Goal: Task Accomplishment & Management: Complete application form

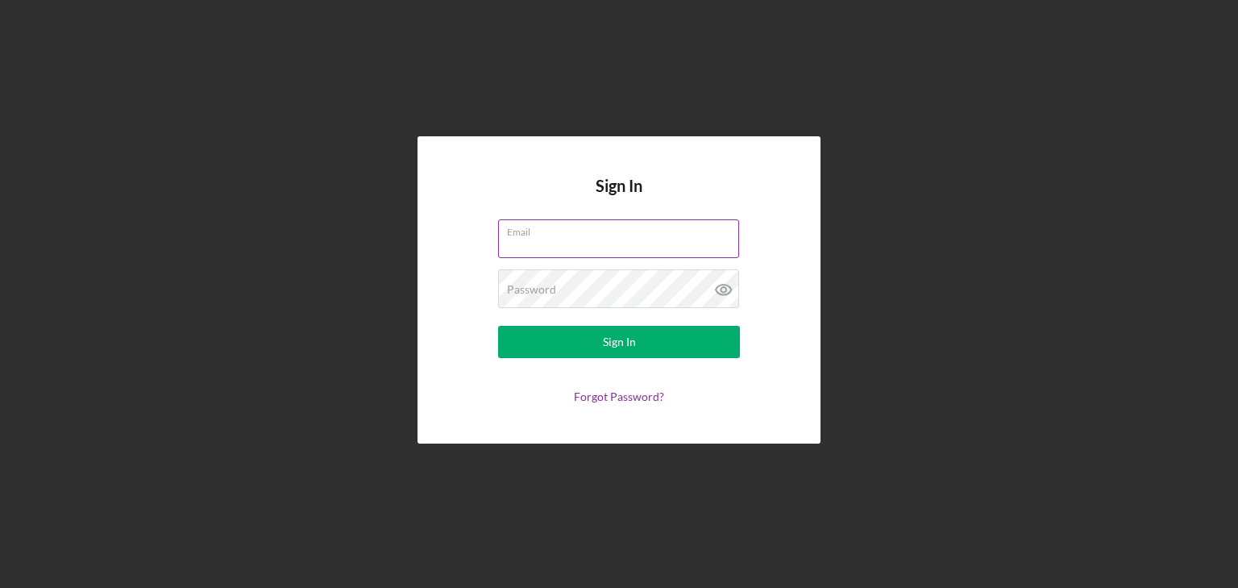
click at [551, 252] on input "Email" at bounding box center [618, 238] width 241 height 39
type input "[EMAIL_ADDRESS][DOMAIN_NAME]"
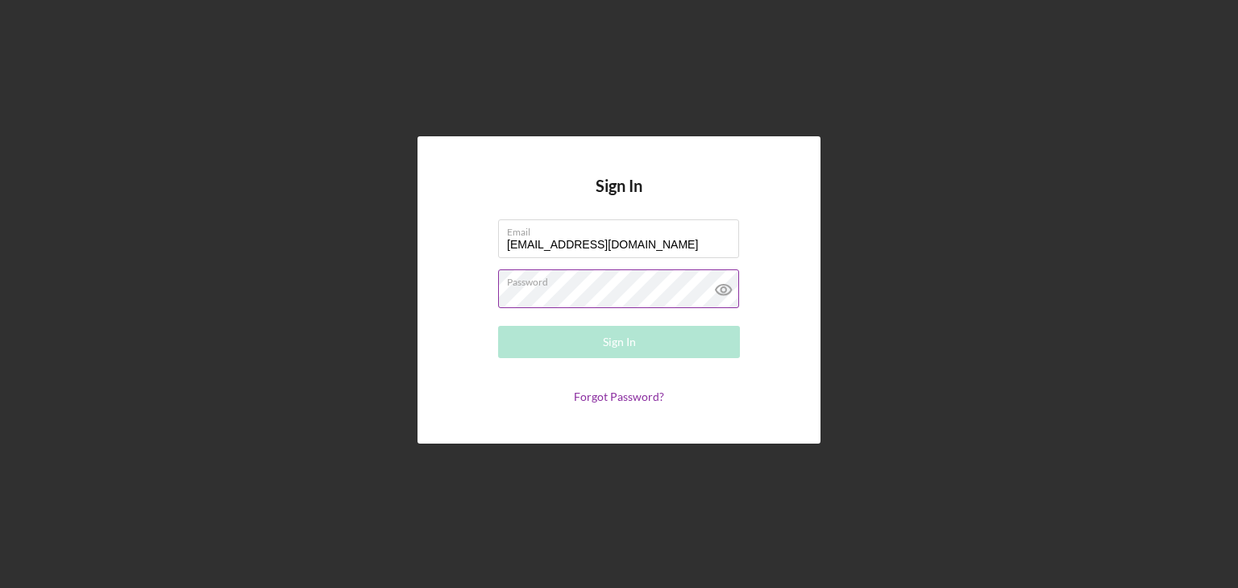
click at [571, 286] on div "Password Required" at bounding box center [619, 289] width 242 height 40
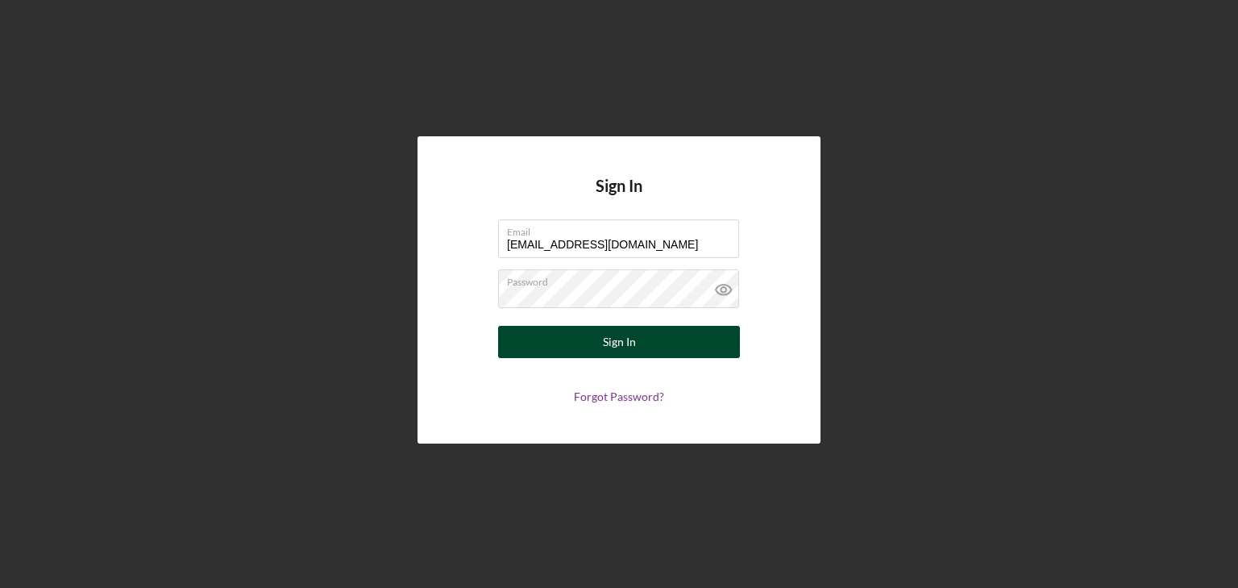
click at [538, 353] on button "Sign In" at bounding box center [619, 342] width 242 height 32
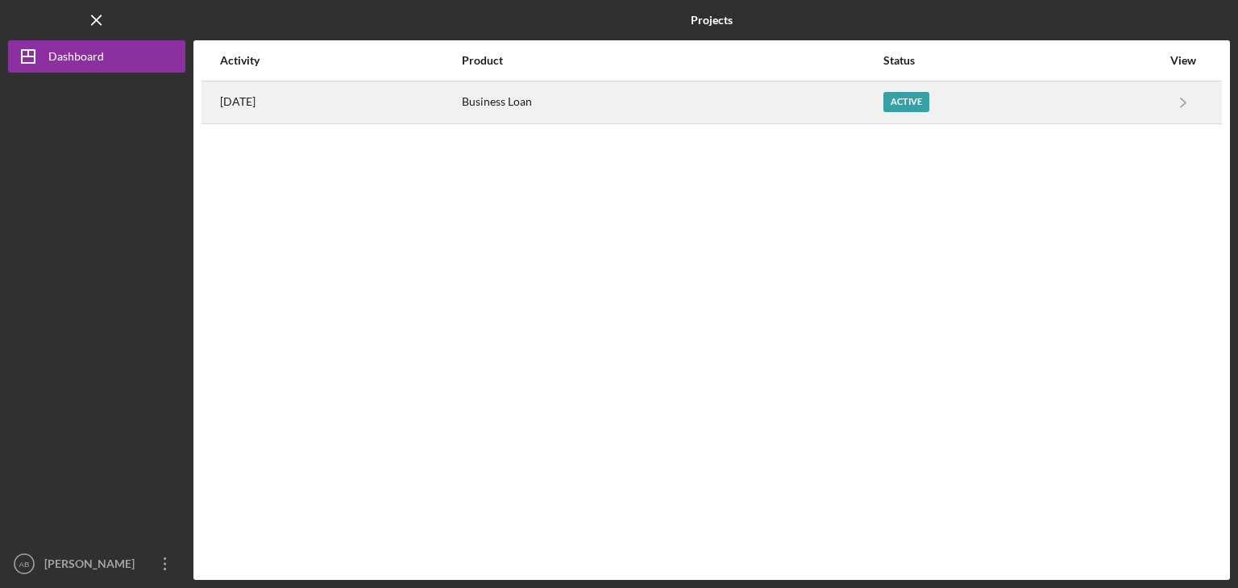
click at [858, 118] on div "Business Loan" at bounding box center [672, 102] width 420 height 40
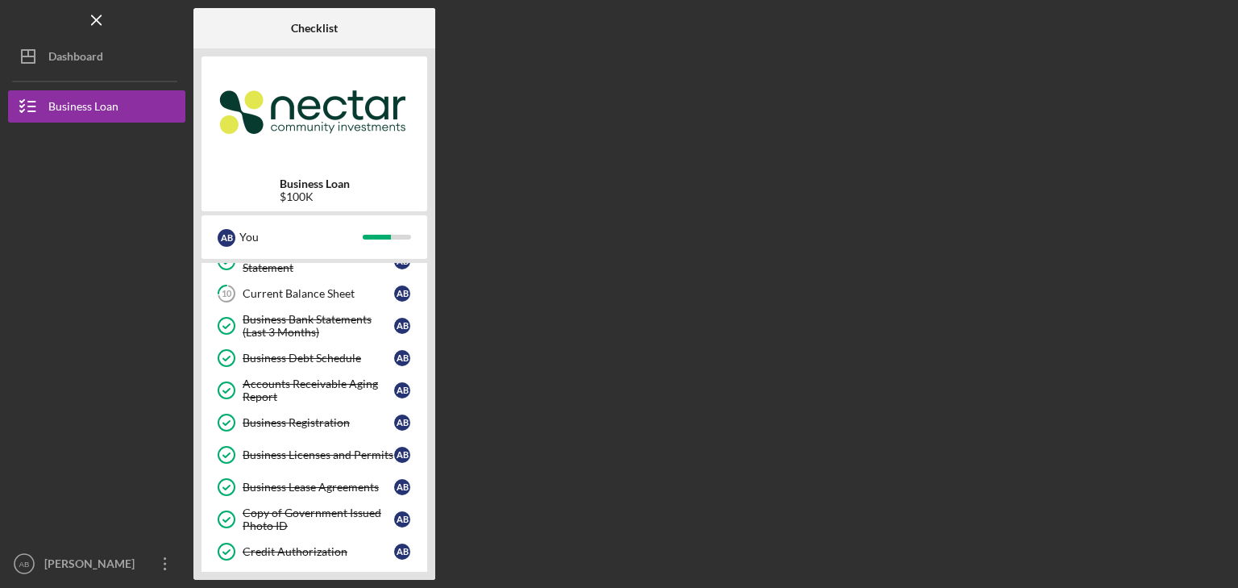
scroll to position [322, 0]
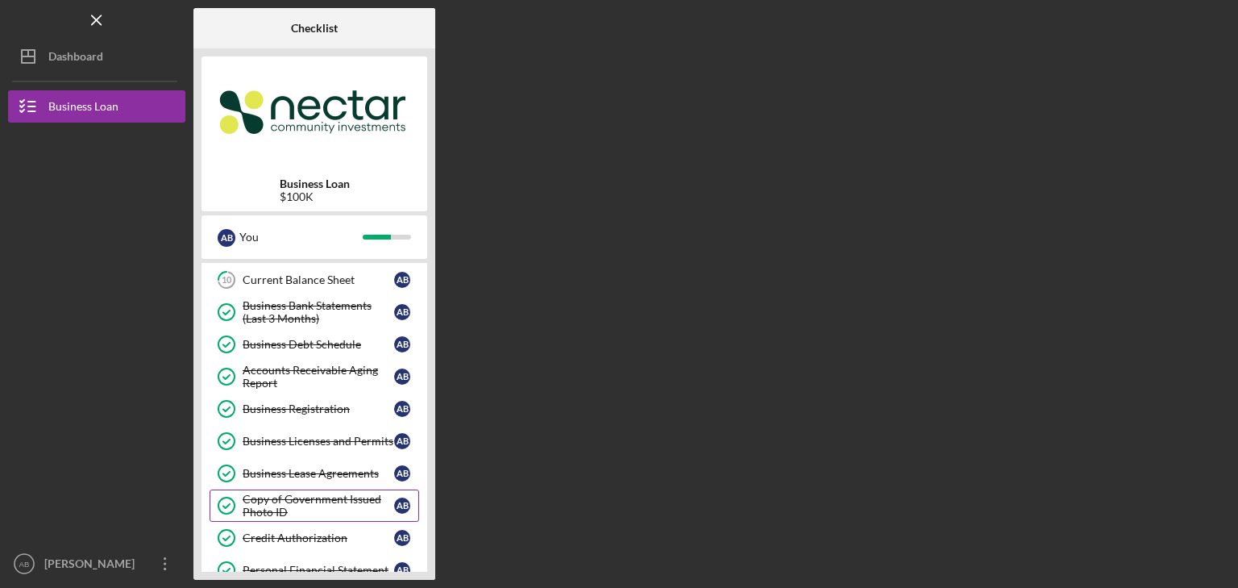
click at [313, 496] on div "Copy of Government Issued Photo ID" at bounding box center [319, 506] width 152 height 26
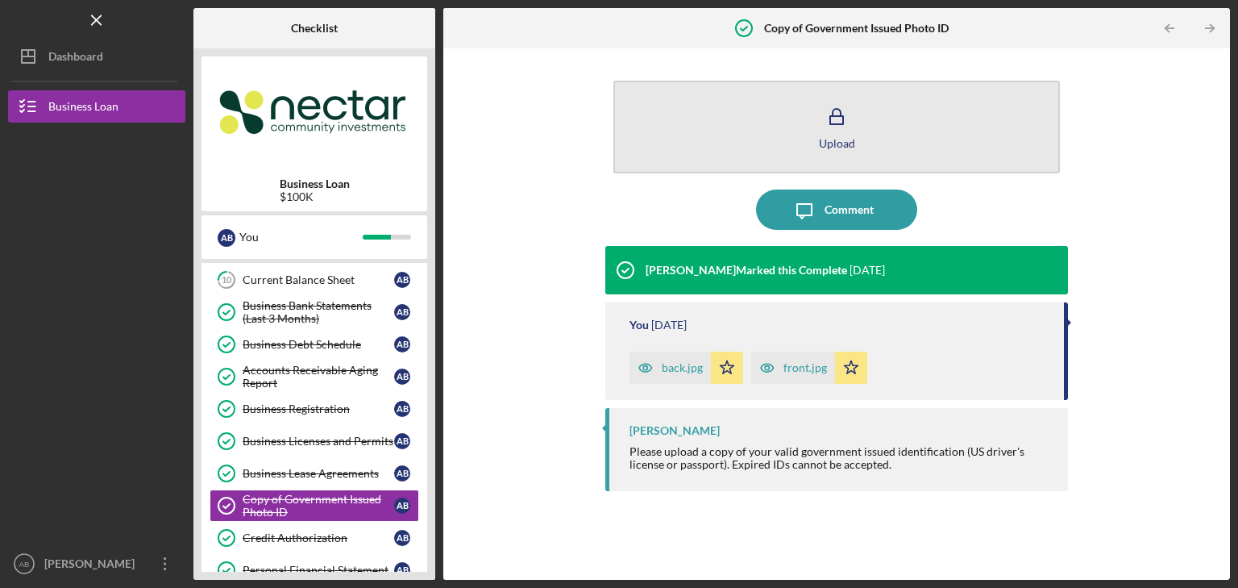
click at [830, 123] on rect "button" at bounding box center [836, 120] width 13 height 8
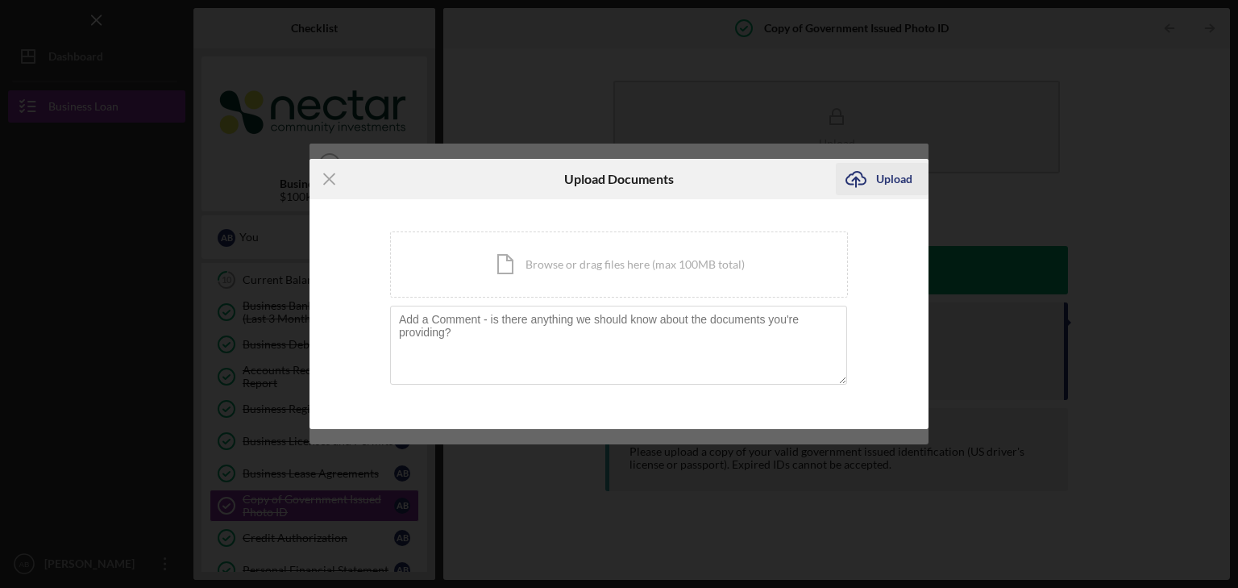
click at [884, 177] on div "Upload" at bounding box center [894, 179] width 36 height 32
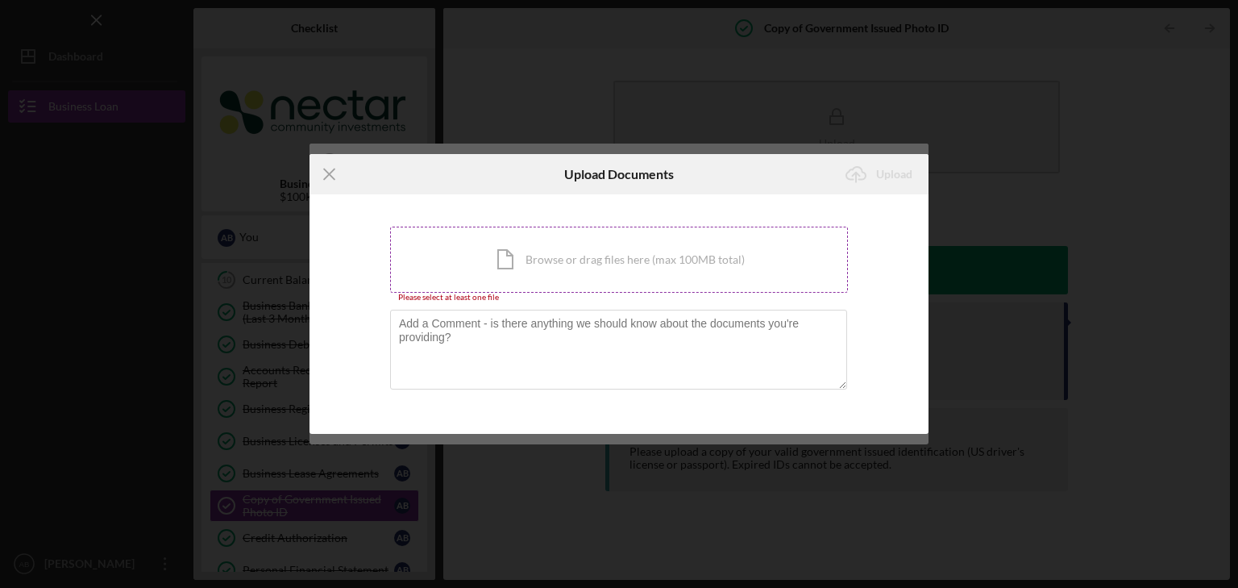
click at [644, 264] on div "Icon/Document Browse or drag files here (max 100MB total) Tap to choose files o…" at bounding box center [619, 260] width 458 height 66
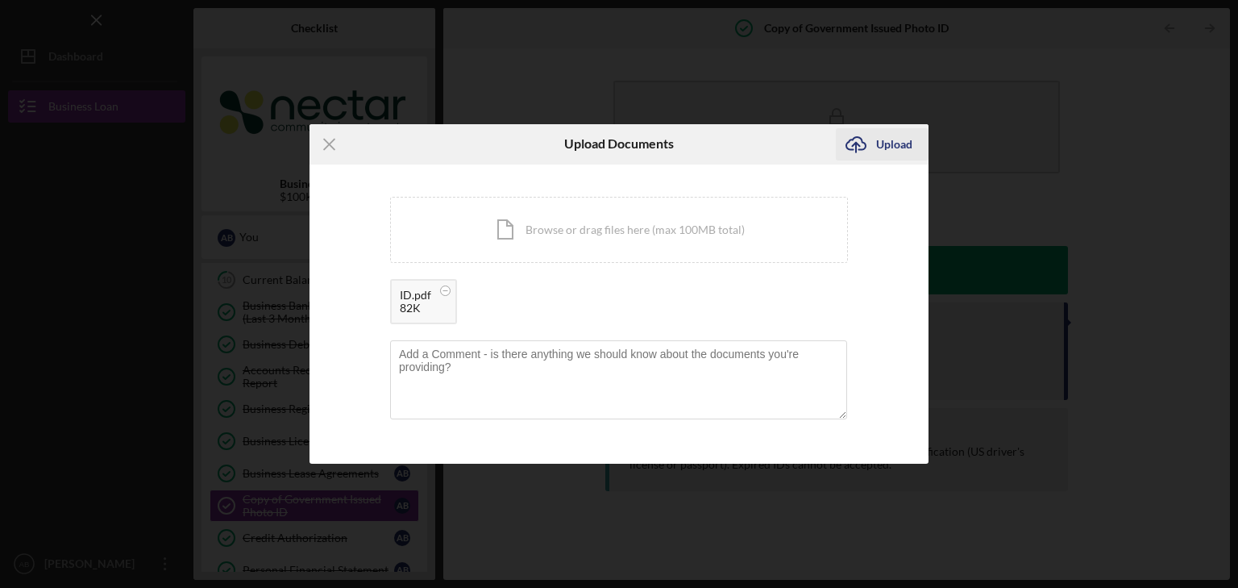
click at [883, 144] on div "Upload" at bounding box center [894, 144] width 36 height 32
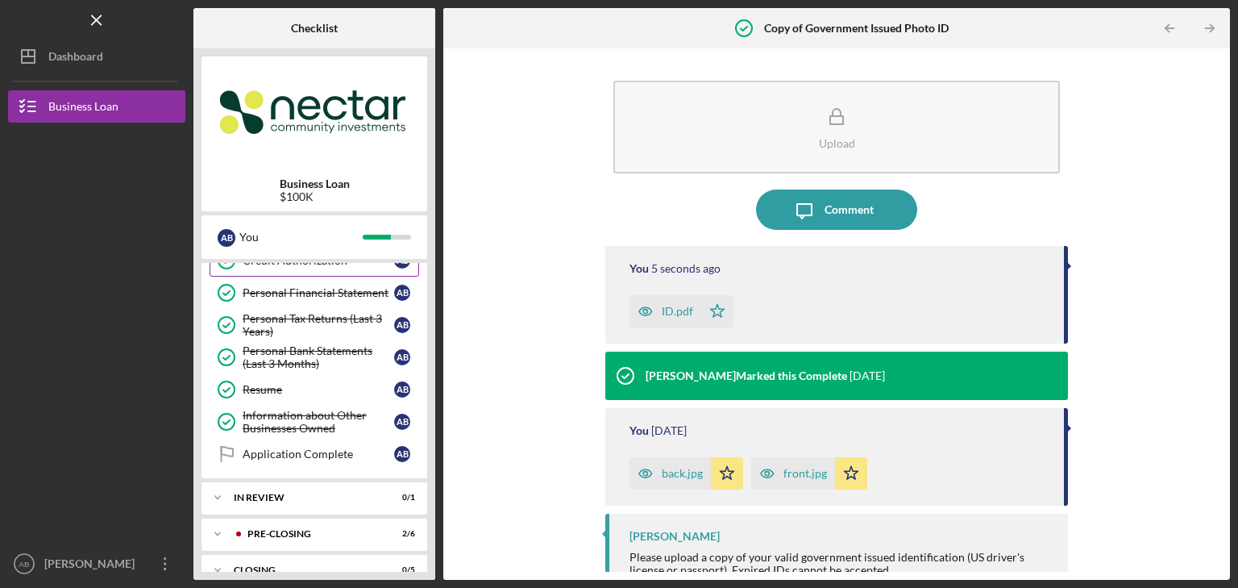
scroll to position [615, 0]
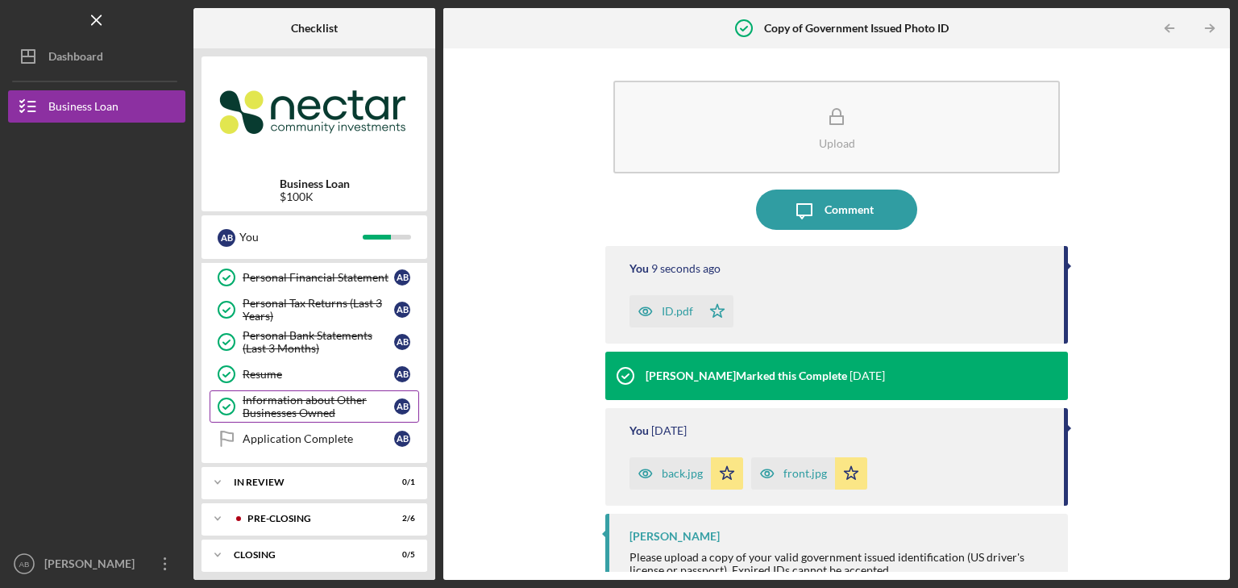
click at [338, 393] on div "Information about Other Businesses Owned" at bounding box center [319, 406] width 152 height 26
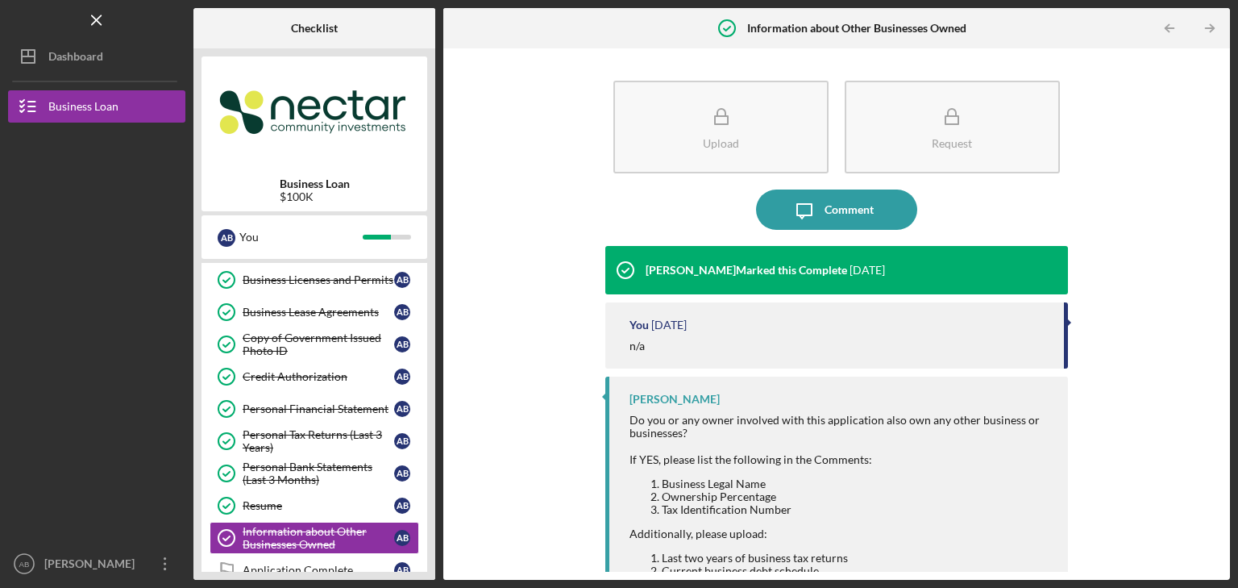
scroll to position [615, 0]
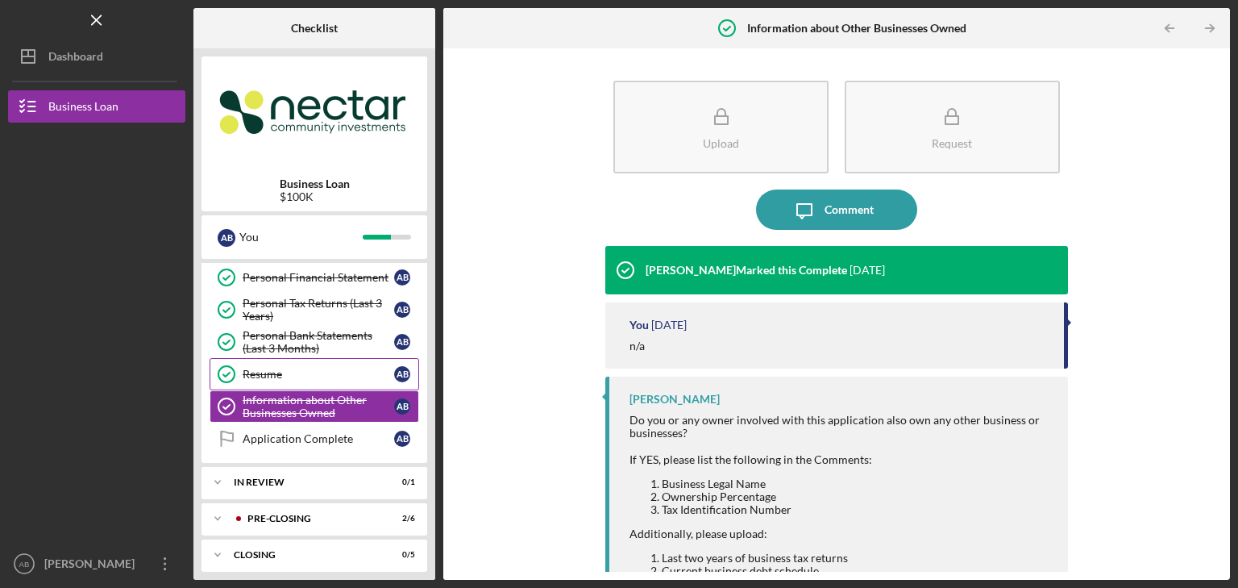
click at [328, 368] on div "Resume" at bounding box center [319, 374] width 152 height 13
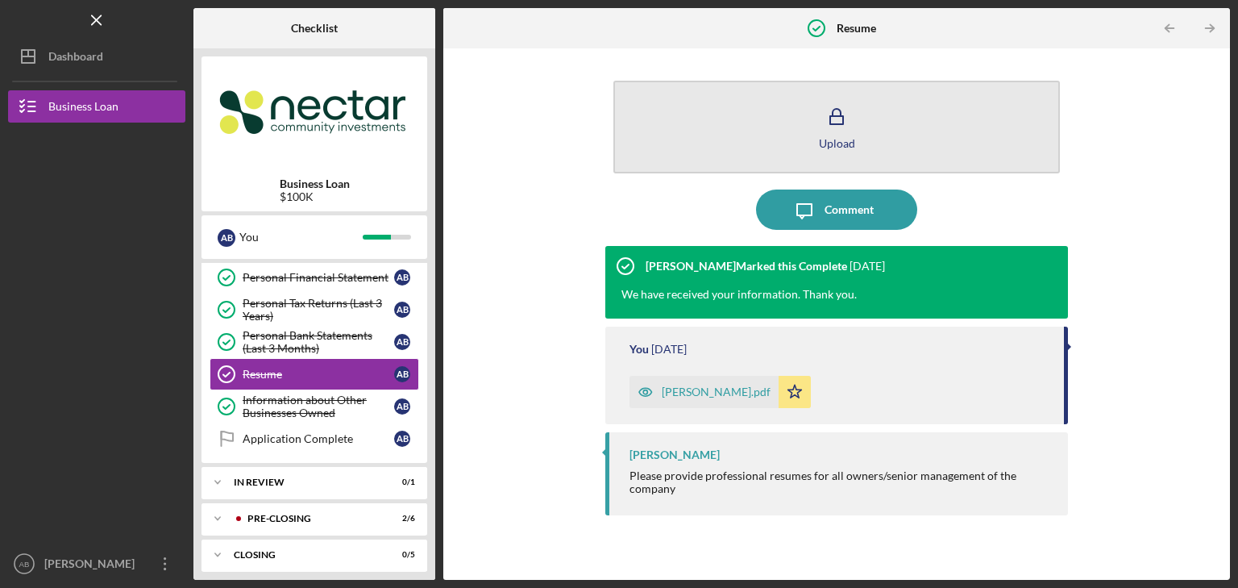
click at [796, 119] on button "Upload" at bounding box center [837, 127] width 447 height 93
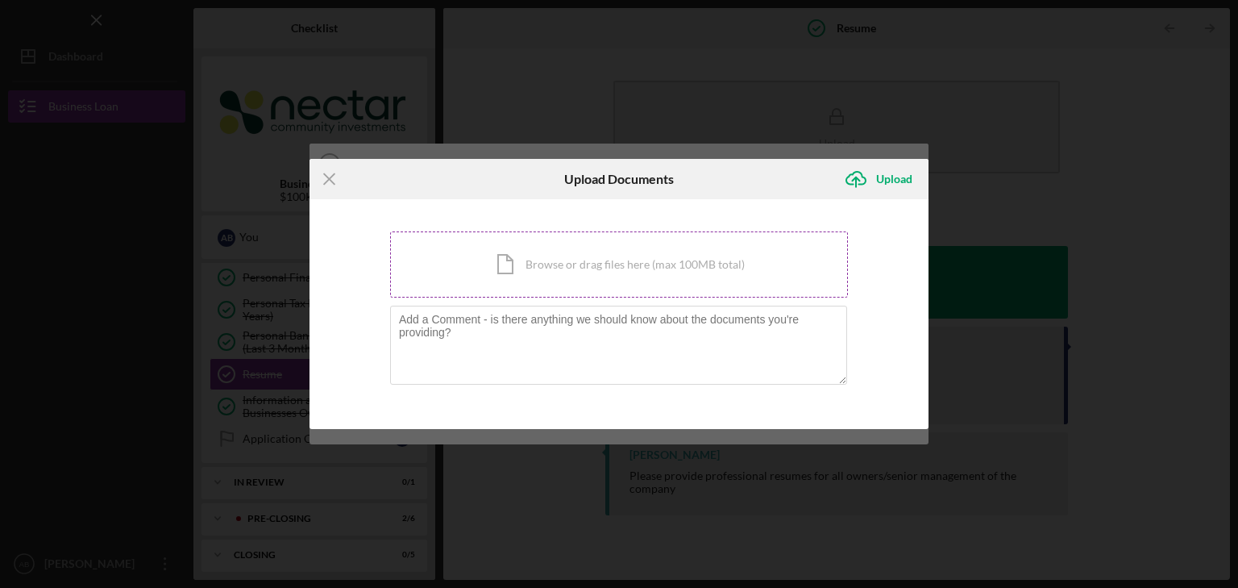
click at [614, 268] on div "Icon/Document Browse or drag files here (max 100MB total) Tap to choose files o…" at bounding box center [619, 264] width 458 height 66
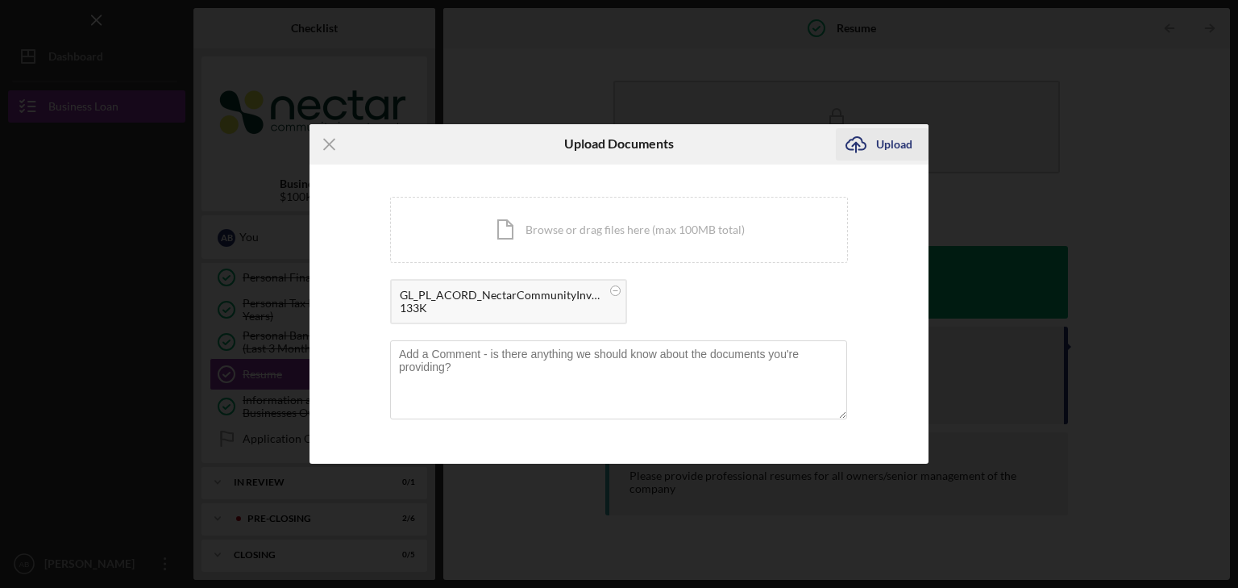
click at [888, 147] on div "Upload" at bounding box center [894, 144] width 36 height 32
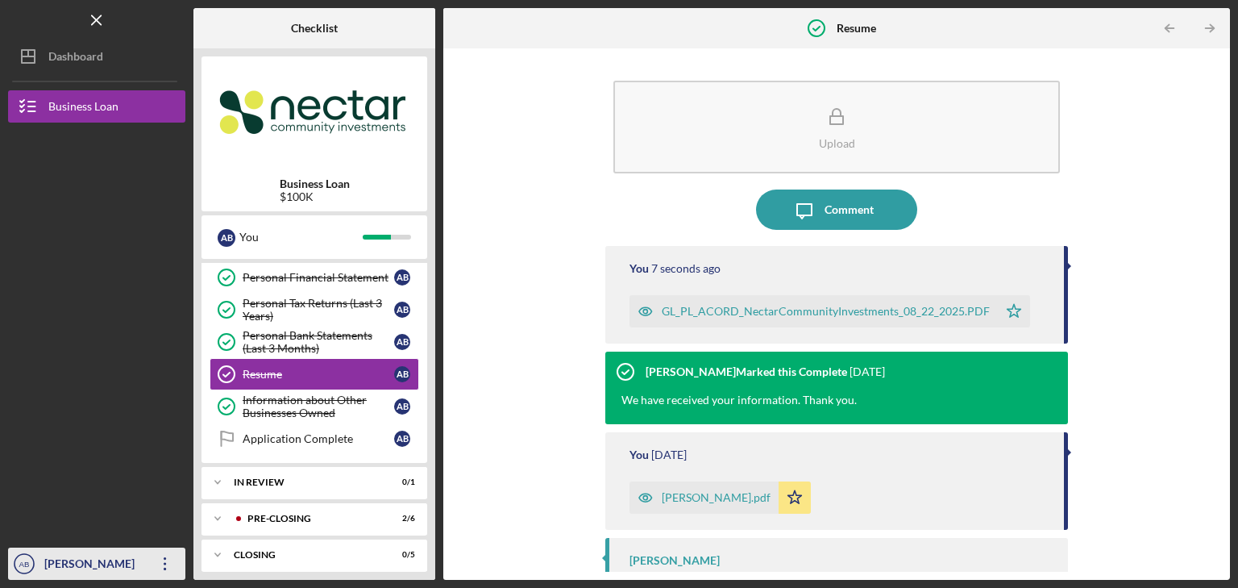
click at [173, 564] on icon "Icon/Overflow" at bounding box center [165, 563] width 40 height 40
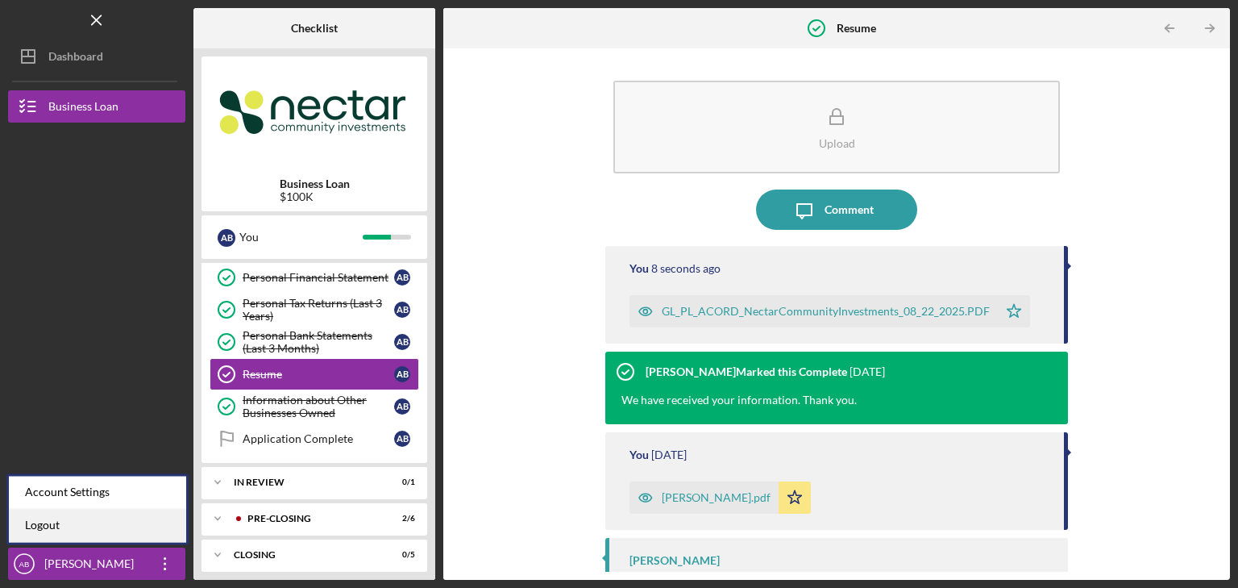
click at [137, 533] on link "Logout" at bounding box center [97, 525] width 177 height 33
